Goal: Information Seeking & Learning: Learn about a topic

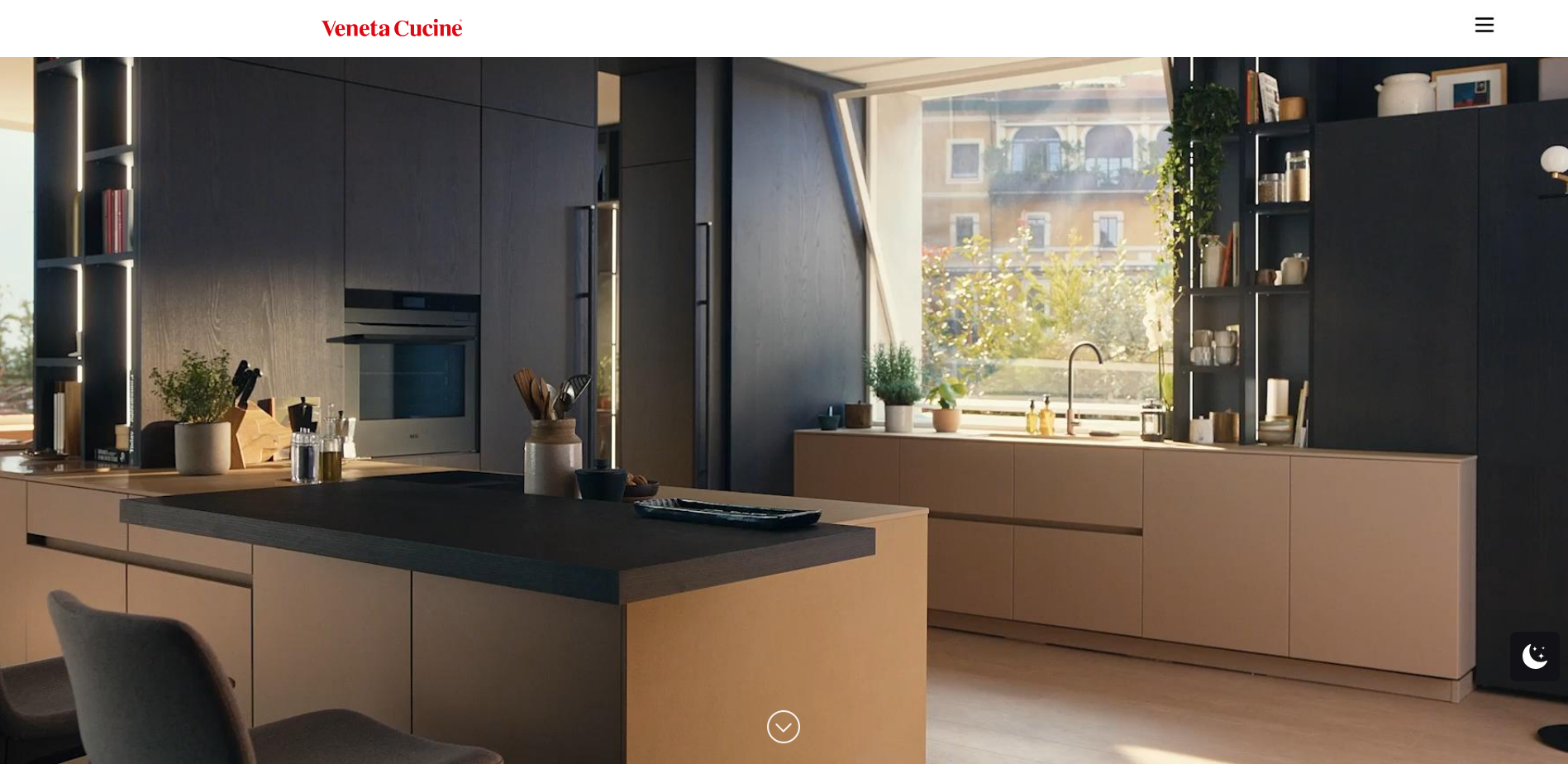
click at [1488, 18] on img "Site" at bounding box center [1484, 25] width 25 height 25
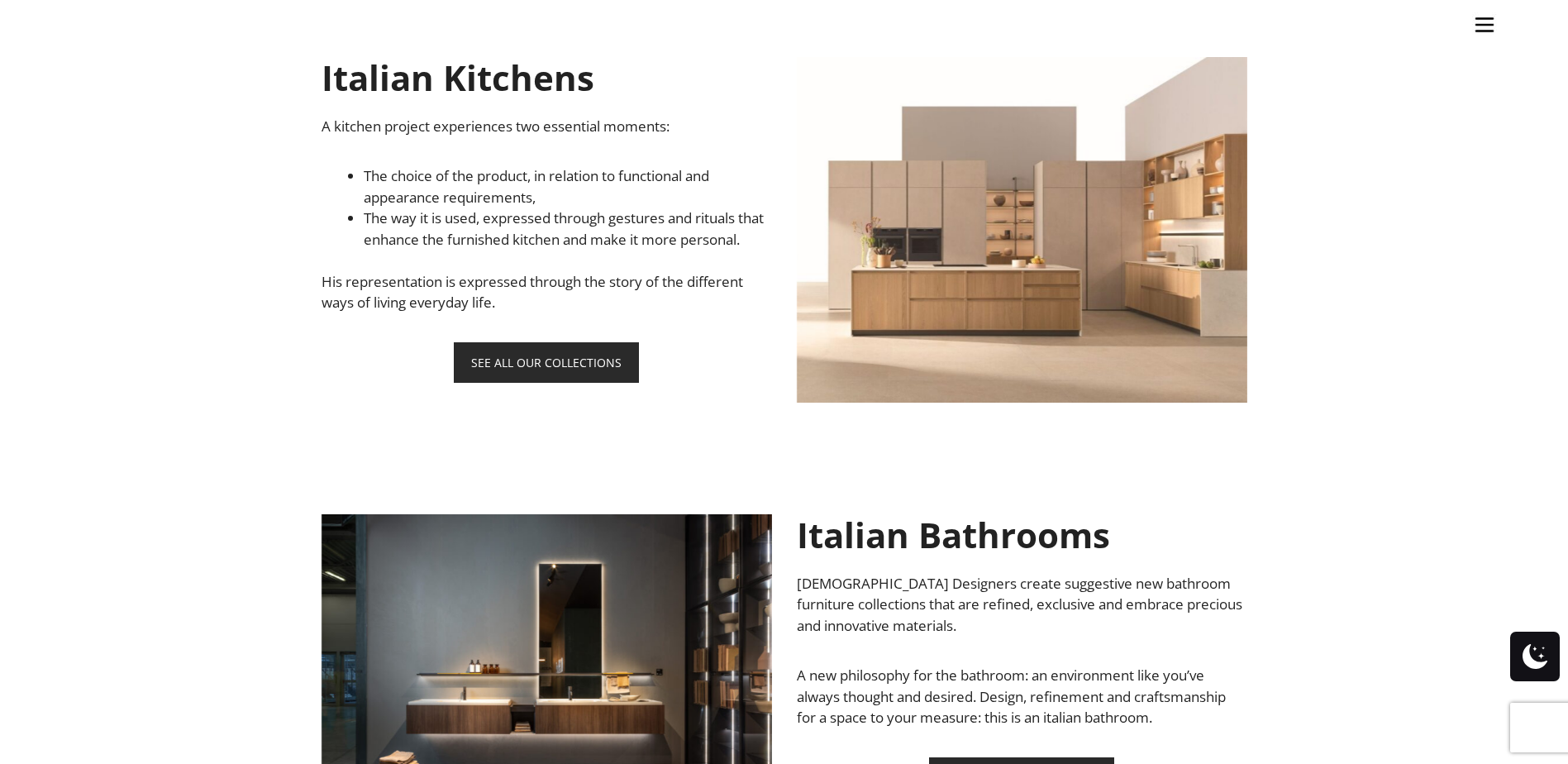
scroll to position [1157, 0]
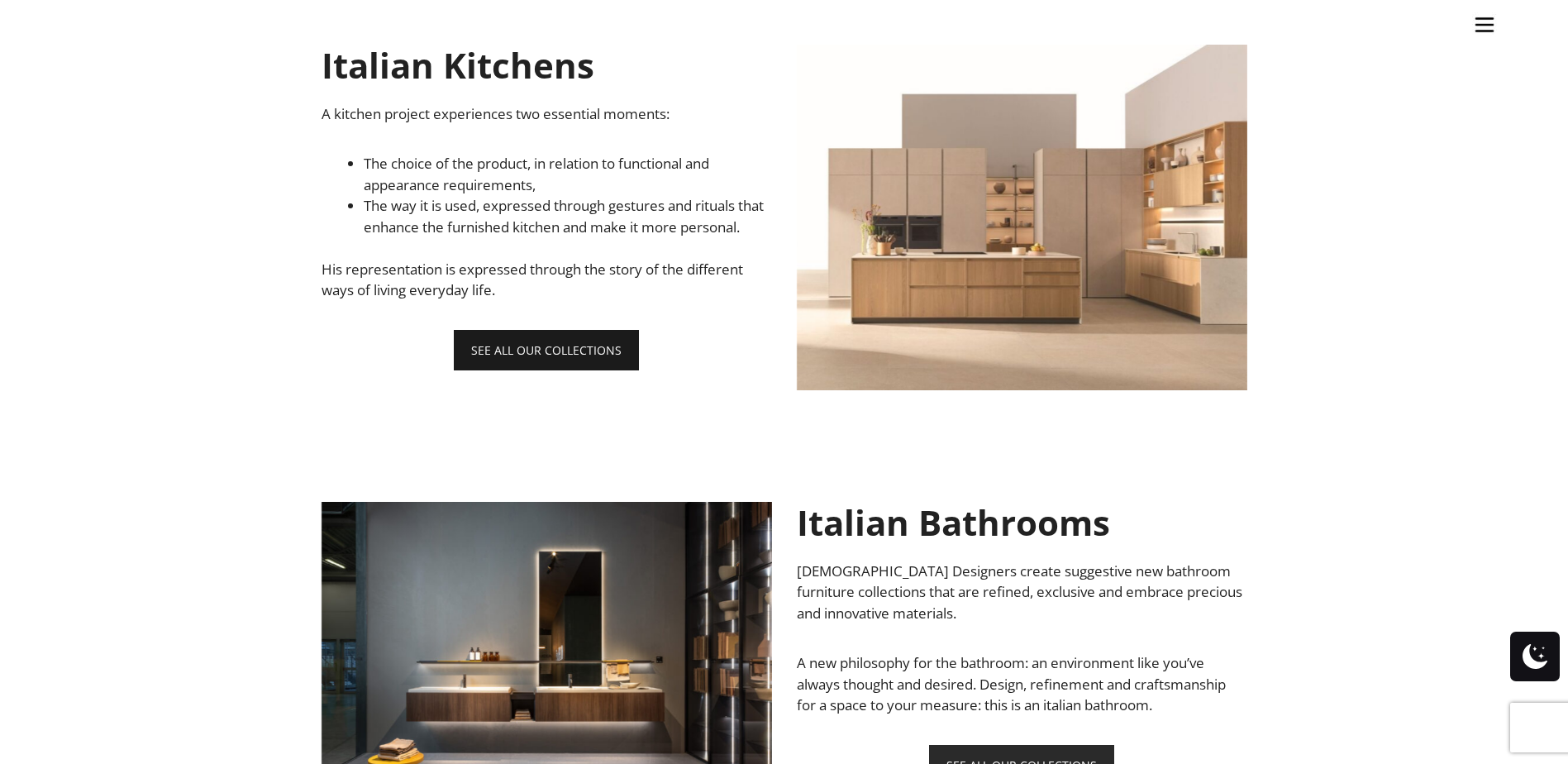
click at [551, 370] on link "SEE ALL OUR COLLECTIONS" at bounding box center [546, 350] width 185 height 40
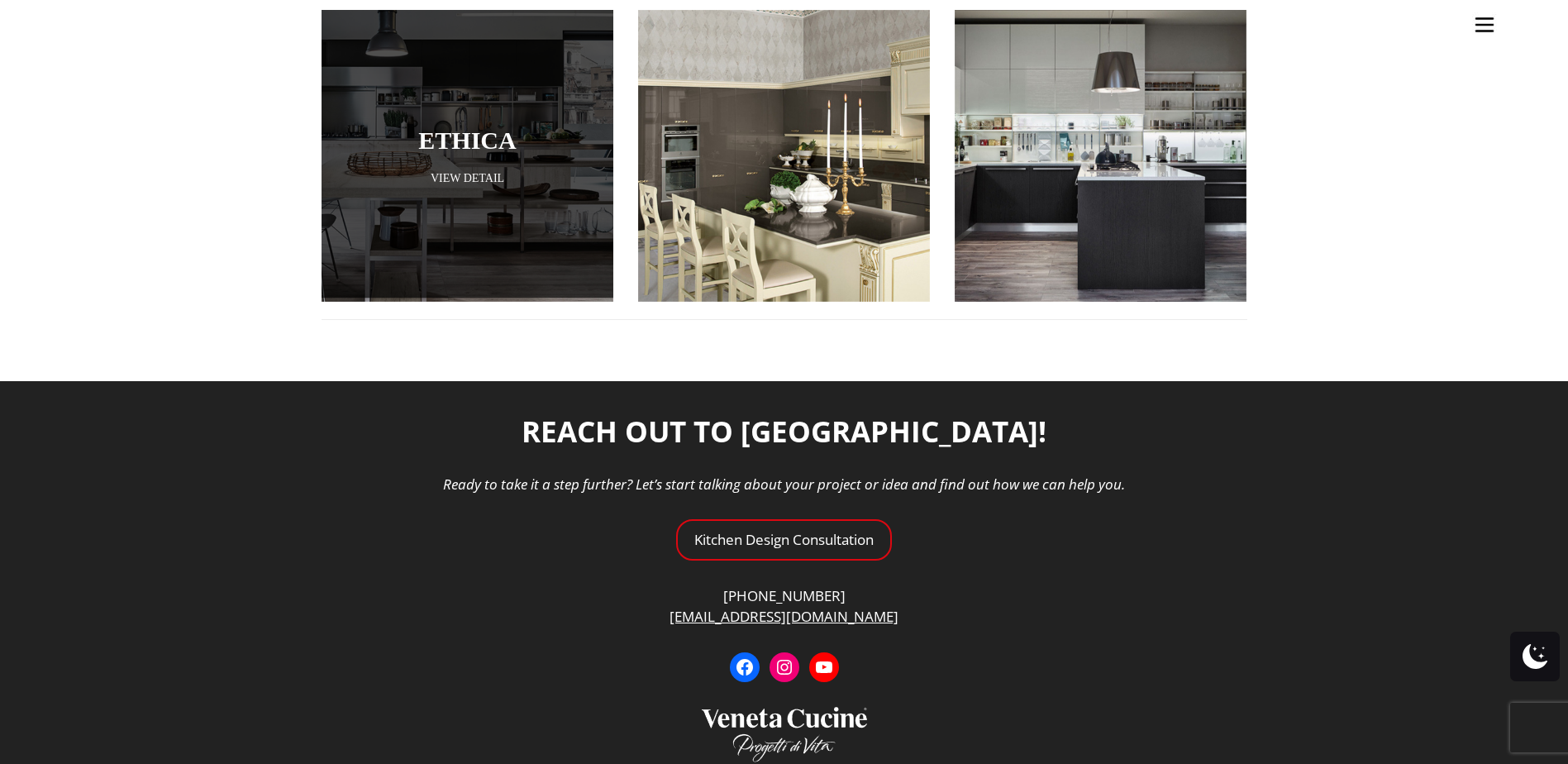
scroll to position [2149, 0]
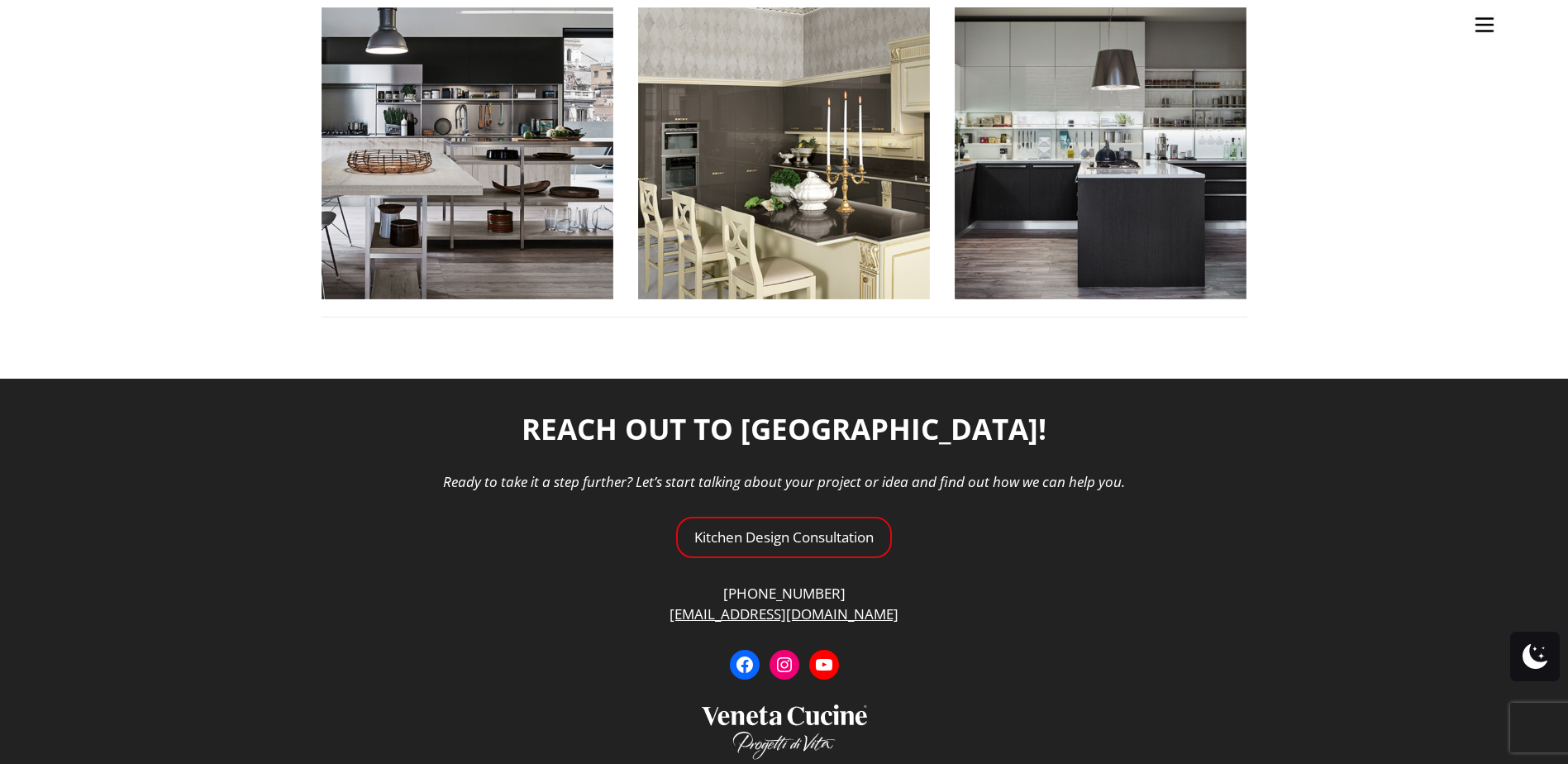
click at [801, 517] on ul "Kitchens Projects Other Products Bathrooms Closets Italian Doors About Blog Con…" at bounding box center [784, 382] width 1568 height 764
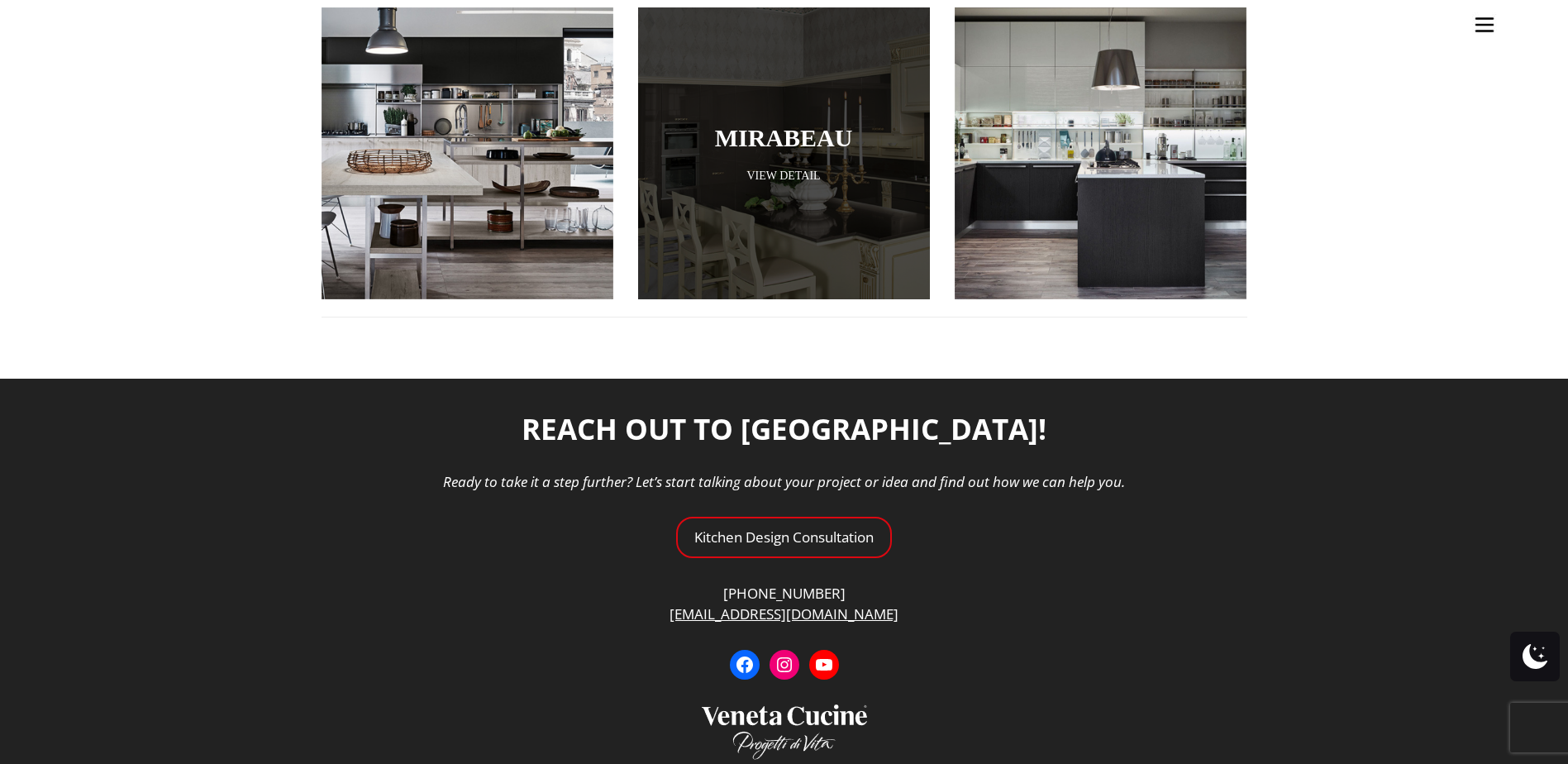
click at [802, 138] on div at bounding box center [784, 153] width 291 height 291
click at [794, 167] on link "View Detail" at bounding box center [784, 175] width 291 height 15
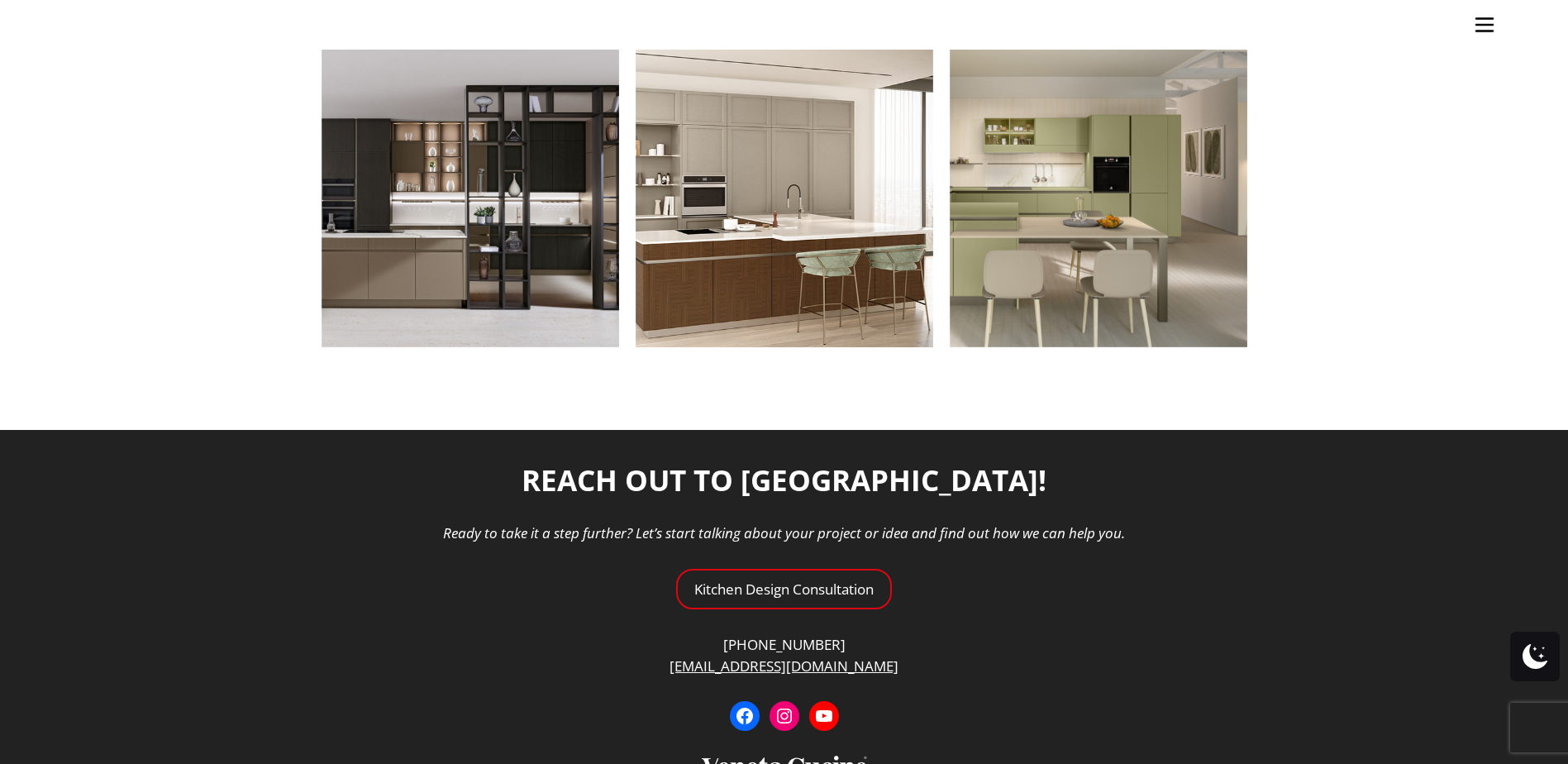
scroll to position [1488, 0]
